Goal: Information Seeking & Learning: Compare options

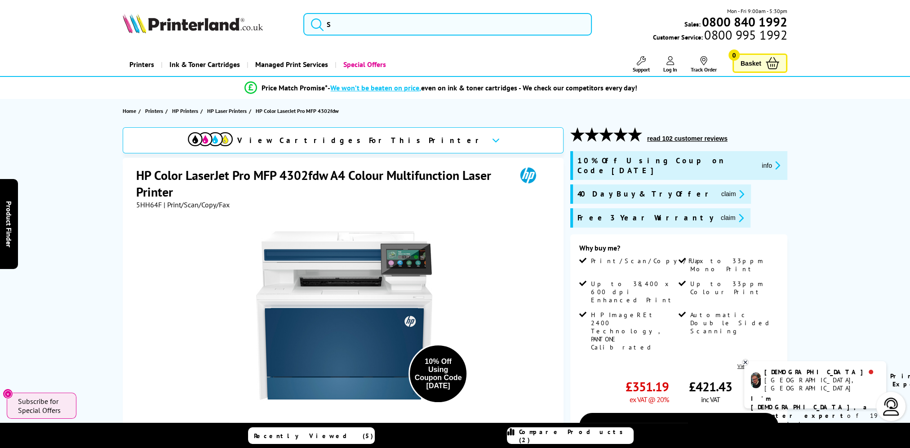
click at [550, 436] on span "Compare Products (2)" at bounding box center [576, 436] width 114 height 16
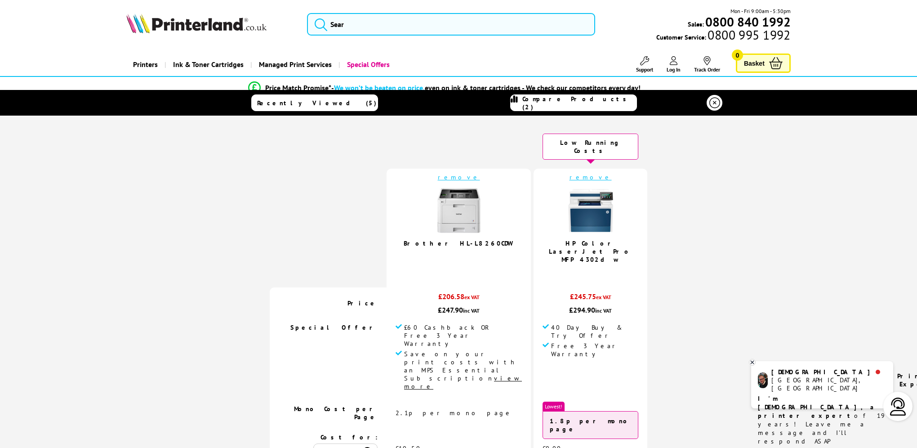
click at [454, 223] on img at bounding box center [459, 210] width 45 height 45
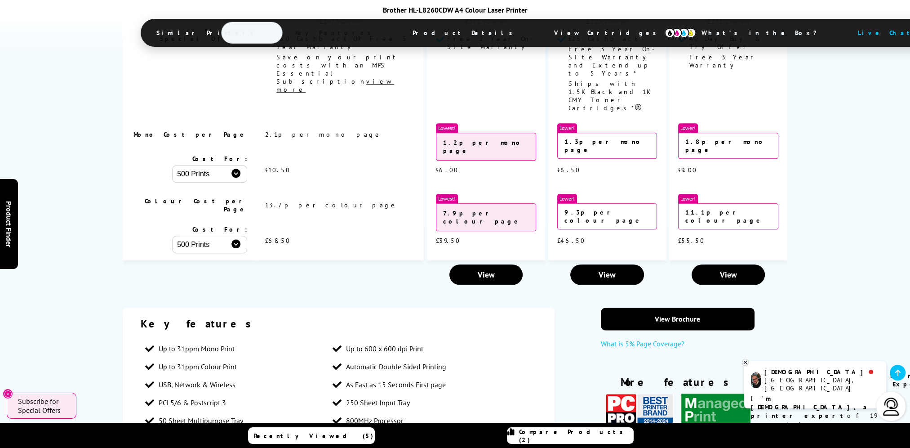
scroll to position [1439, 0]
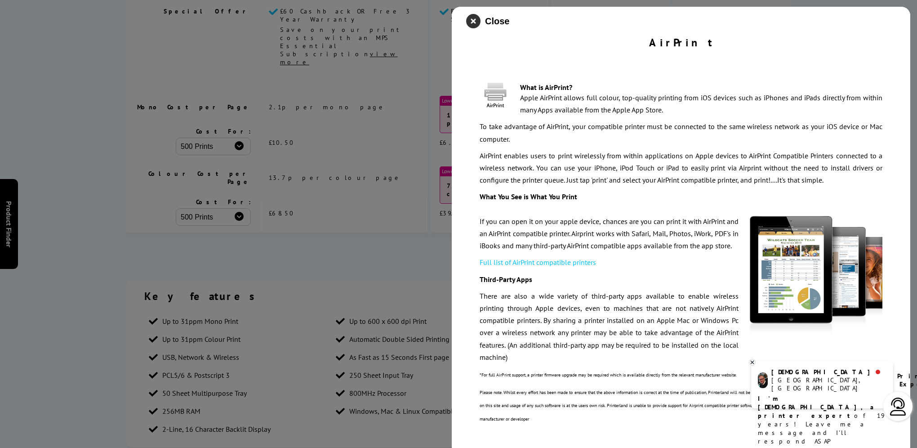
drag, startPoint x: 472, startPoint y: 25, endPoint x: 477, endPoint y: 36, distance: 12.5
click at [472, 25] on icon "close modal" at bounding box center [473, 21] width 14 height 14
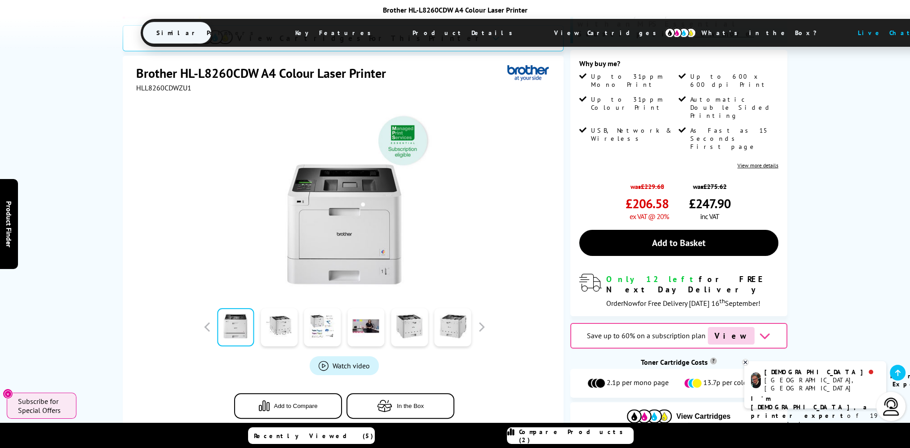
scroll to position [0, 0]
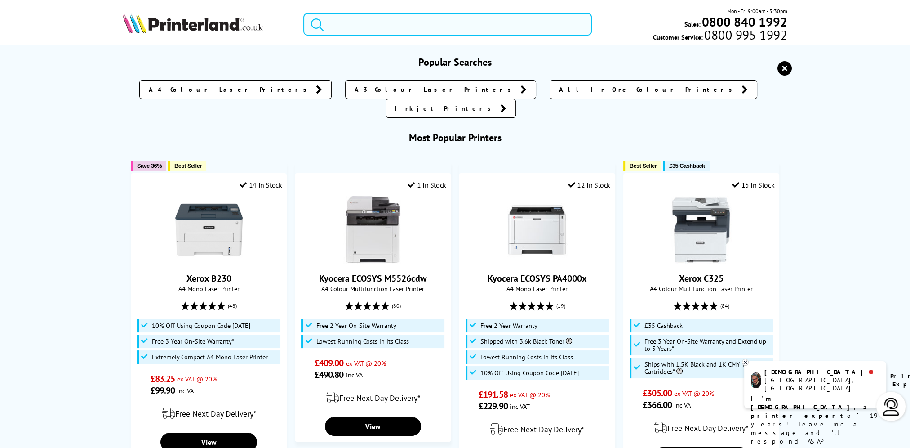
click at [363, 28] on input "search" at bounding box center [447, 24] width 289 height 22
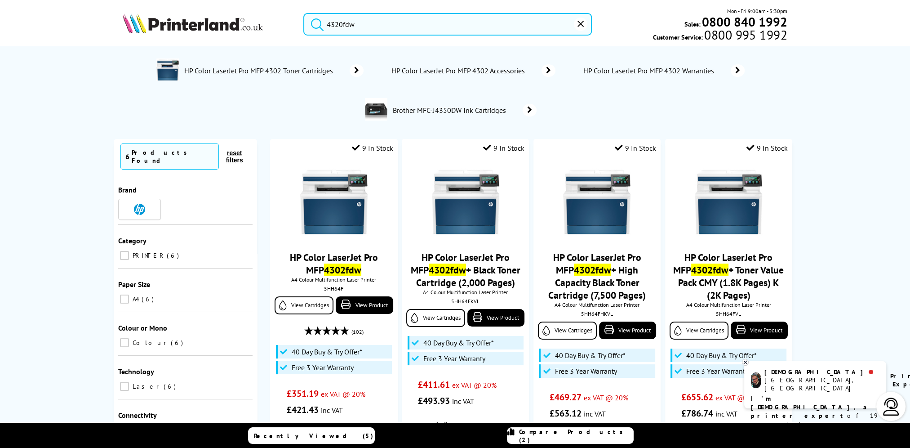
type input "4320fdw"
click at [304, 13] on button "submit" at bounding box center [315, 23] width 22 height 20
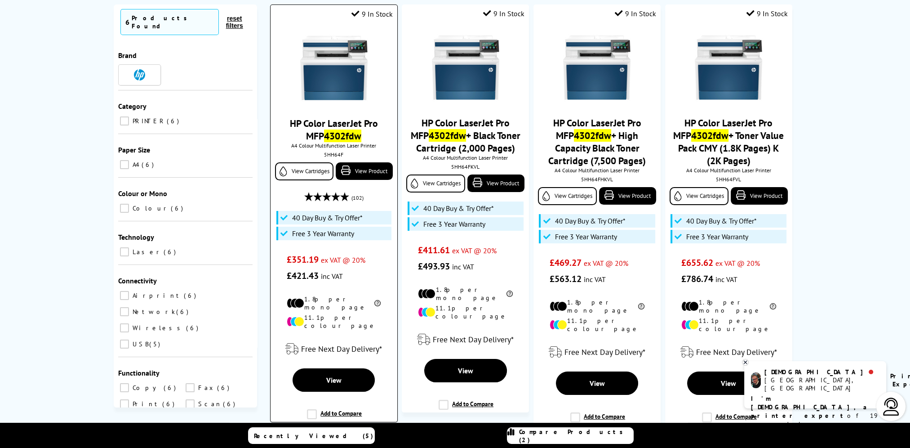
scroll to position [135, 0]
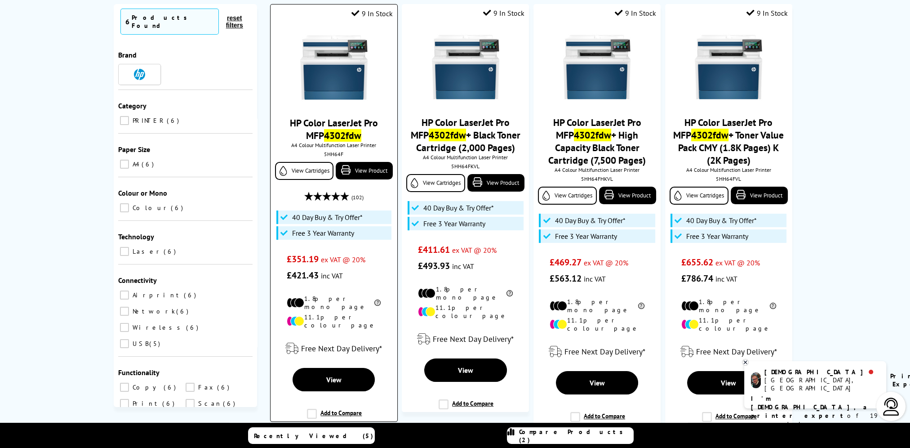
click at [333, 124] on link "HP Color LaserJet Pro MFP 4302fdw" at bounding box center [334, 128] width 88 height 25
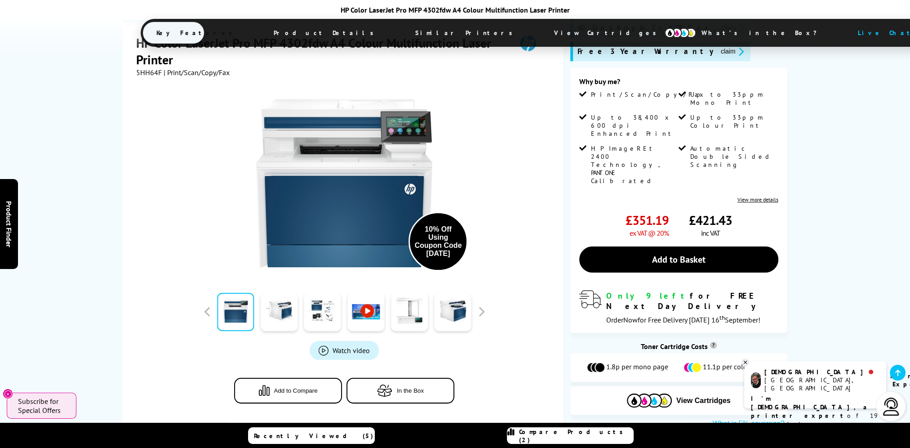
scroll to position [180, 0]
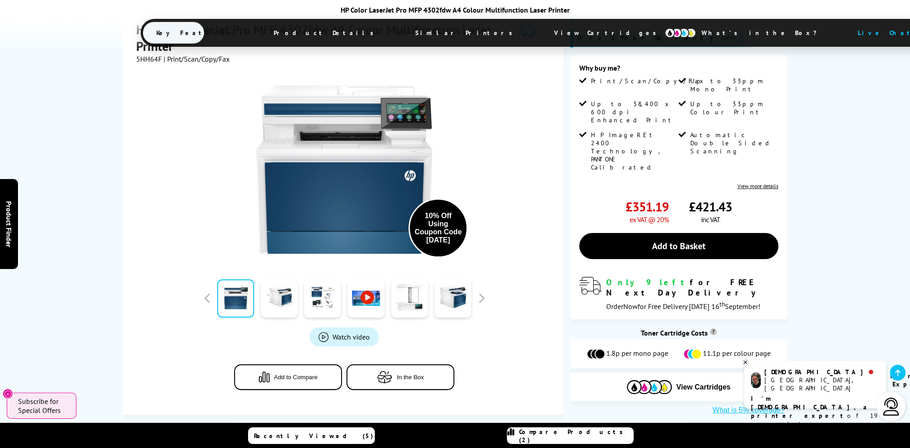
click at [363, 279] on link at bounding box center [366, 298] width 37 height 38
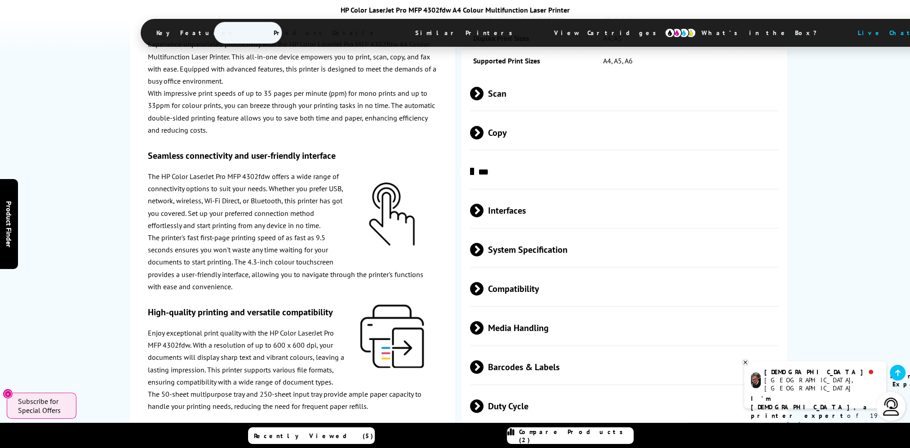
scroll to position [1798, 0]
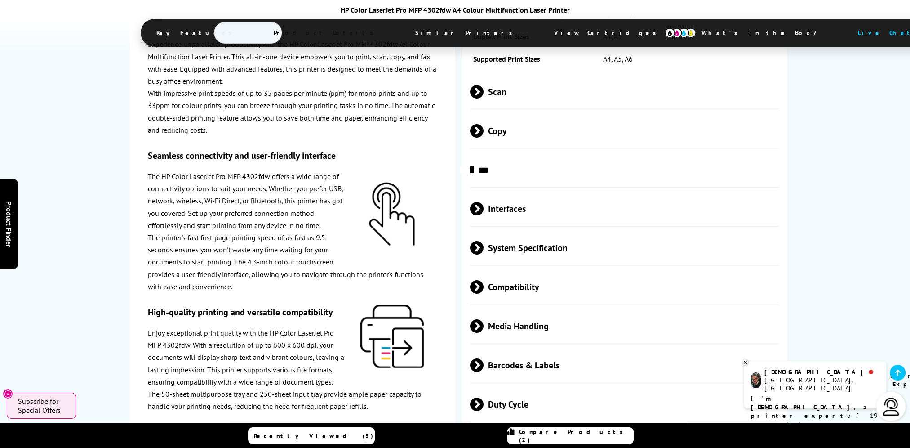
click at [484, 254] on span at bounding box center [484, 247] width 0 height 13
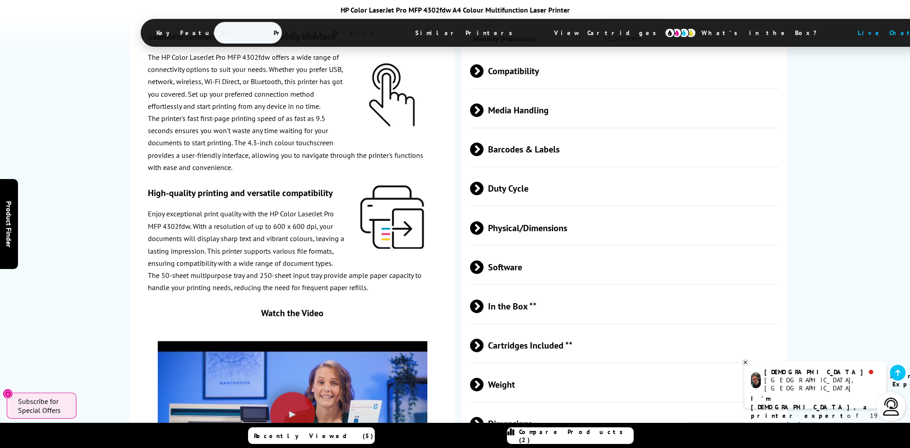
scroll to position [2113, 0]
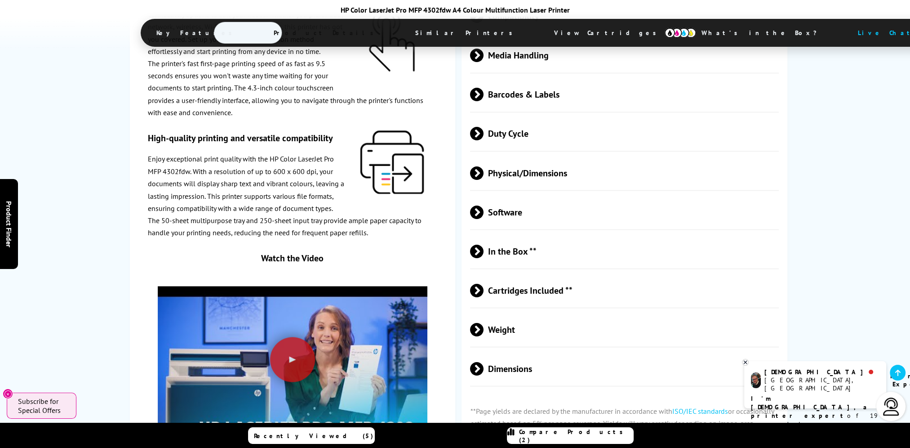
click at [484, 179] on span at bounding box center [484, 172] width 0 height 13
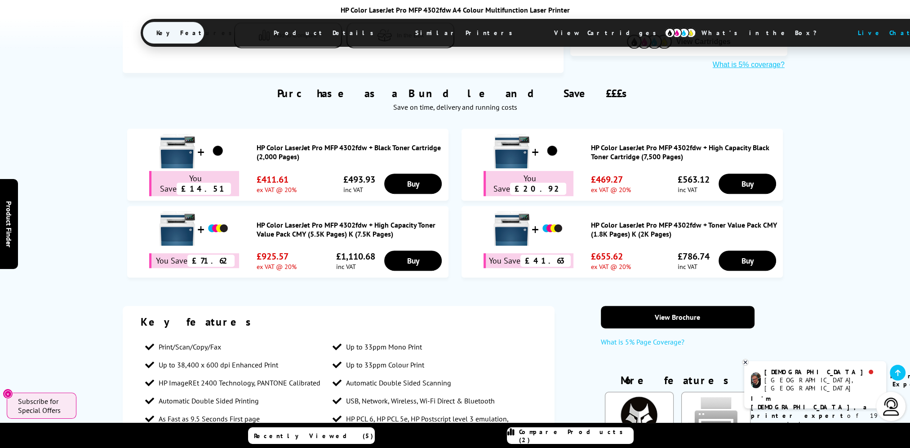
scroll to position [520, 0]
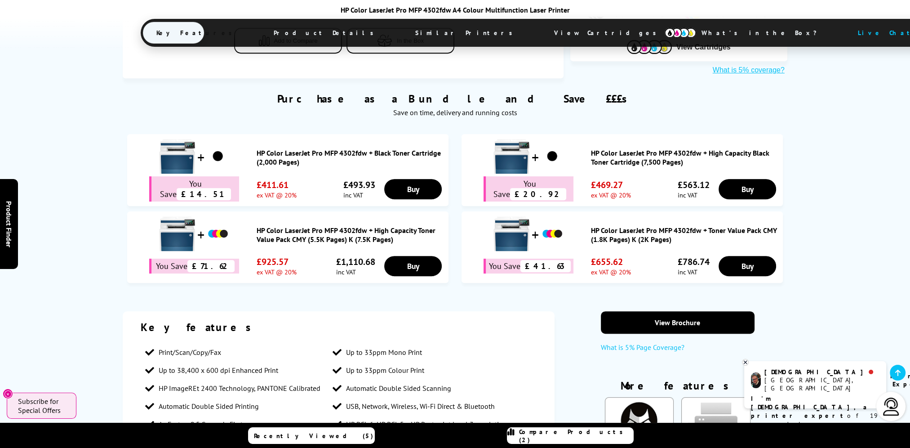
click at [306, 236] on link "HP Color LaserJet Pro MFP 4302fdw + High Capacity Toner Value Pack CMY (5.5K Pa…" at bounding box center [350, 235] width 187 height 18
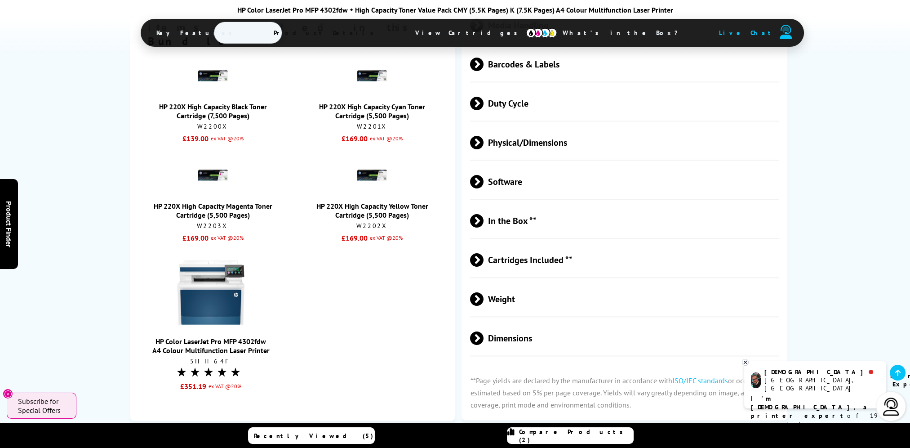
scroll to position [1618, 0]
